Goal: Task Accomplishment & Management: Manage account settings

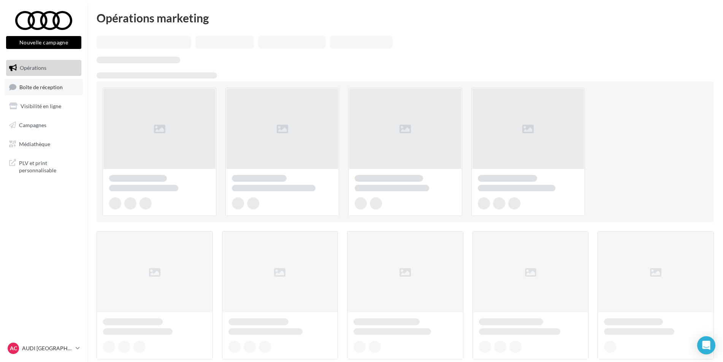
click at [53, 86] on span "Boîte de réception" at bounding box center [40, 87] width 43 height 6
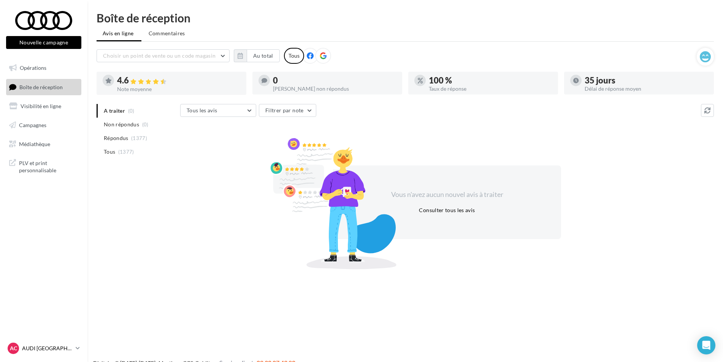
click at [40, 353] on div "AC AUDI CLERMONT FERRAND audi-cler-cha" at bounding box center [40, 348] width 65 height 11
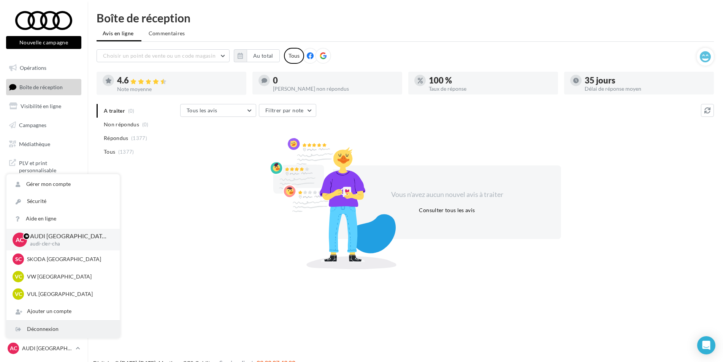
click at [51, 329] on div "Déconnexion" at bounding box center [62, 329] width 113 height 17
